Goal: Task Accomplishment & Management: Use online tool/utility

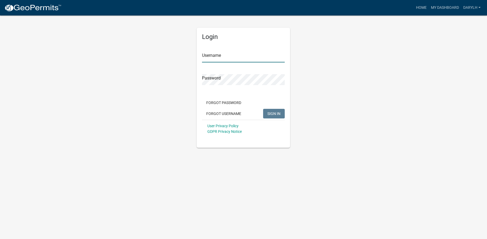
type input "darylh"
click at [277, 114] on span "SIGN IN" at bounding box center [273, 113] width 13 height 4
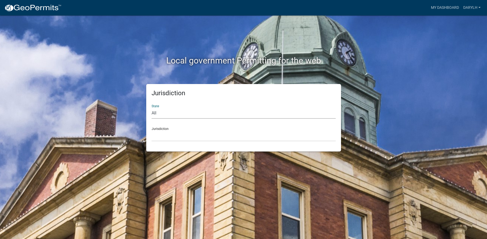
click at [155, 111] on select "All [US_STATE] [US_STATE] [US_STATE] [US_STATE] [US_STATE] [US_STATE] [US_STATE…" at bounding box center [243, 113] width 184 height 11
select select "[US_STATE]"
click at [151, 108] on select "All [US_STATE] [US_STATE] [US_STATE] [US_STATE] [US_STATE] [US_STATE] [US_STATE…" at bounding box center [243, 113] width 184 height 11
click at [170, 133] on select "[GEOGRAPHIC_DATA], [US_STATE][PERSON_NAME][GEOGRAPHIC_DATA], [US_STATE][PERSON_…" at bounding box center [243, 135] width 184 height 11
click at [174, 135] on select "Custer County, Colorado Carroll County, Georgia Cook County, Georgia Crawford C…" at bounding box center [243, 135] width 184 height 11
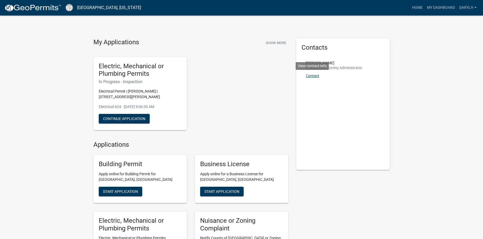
click at [314, 75] on link "Contact" at bounding box center [312, 76] width 13 height 4
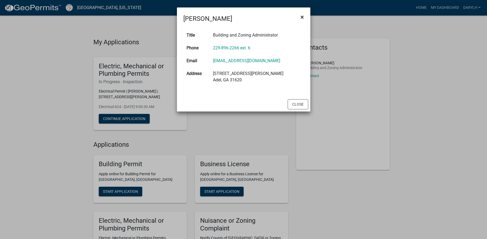
click at [304, 15] on button "×" at bounding box center [302, 17] width 12 height 15
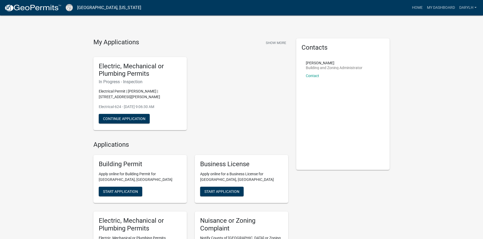
click at [127, 91] on p "Electrical Permit | David McMichen | 715 FOURTH ST W, Hiram 30141 | A002 153" at bounding box center [140, 94] width 83 height 11
click at [127, 71] on h5 "Electric, Mechanical or Plumbing Permits" at bounding box center [140, 69] width 83 height 15
click at [131, 120] on button "Continue Application" at bounding box center [124, 119] width 51 height 10
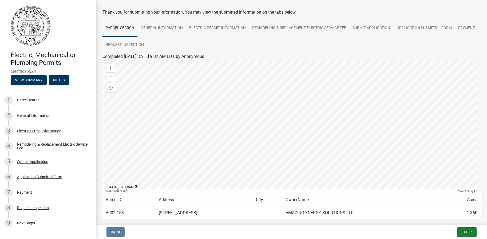
scroll to position [49, 0]
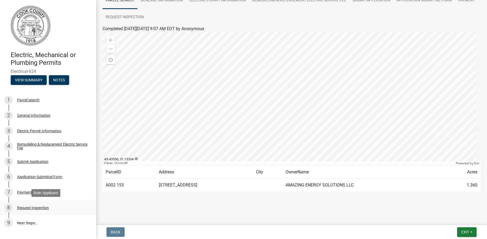
click at [38, 208] on div "Request Inspection" at bounding box center [33, 208] width 32 height 4
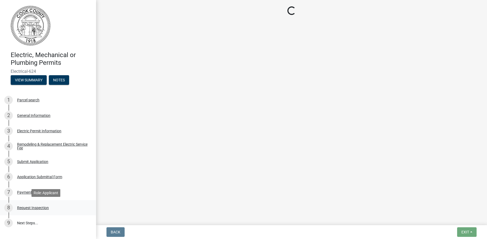
scroll to position [0, 0]
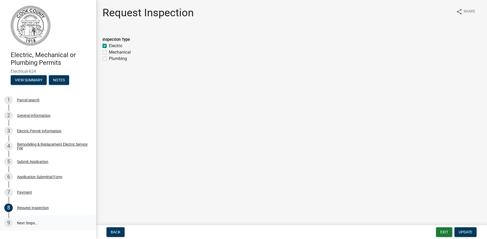
click at [32, 222] on link "9 Next Steps..." at bounding box center [48, 222] width 96 height 15
click at [30, 219] on link "9 Next Steps..." at bounding box center [48, 222] width 96 height 15
click at [470, 231] on span "Update" at bounding box center [465, 232] width 14 height 4
